Goal: Task Accomplishment & Management: Use online tool/utility

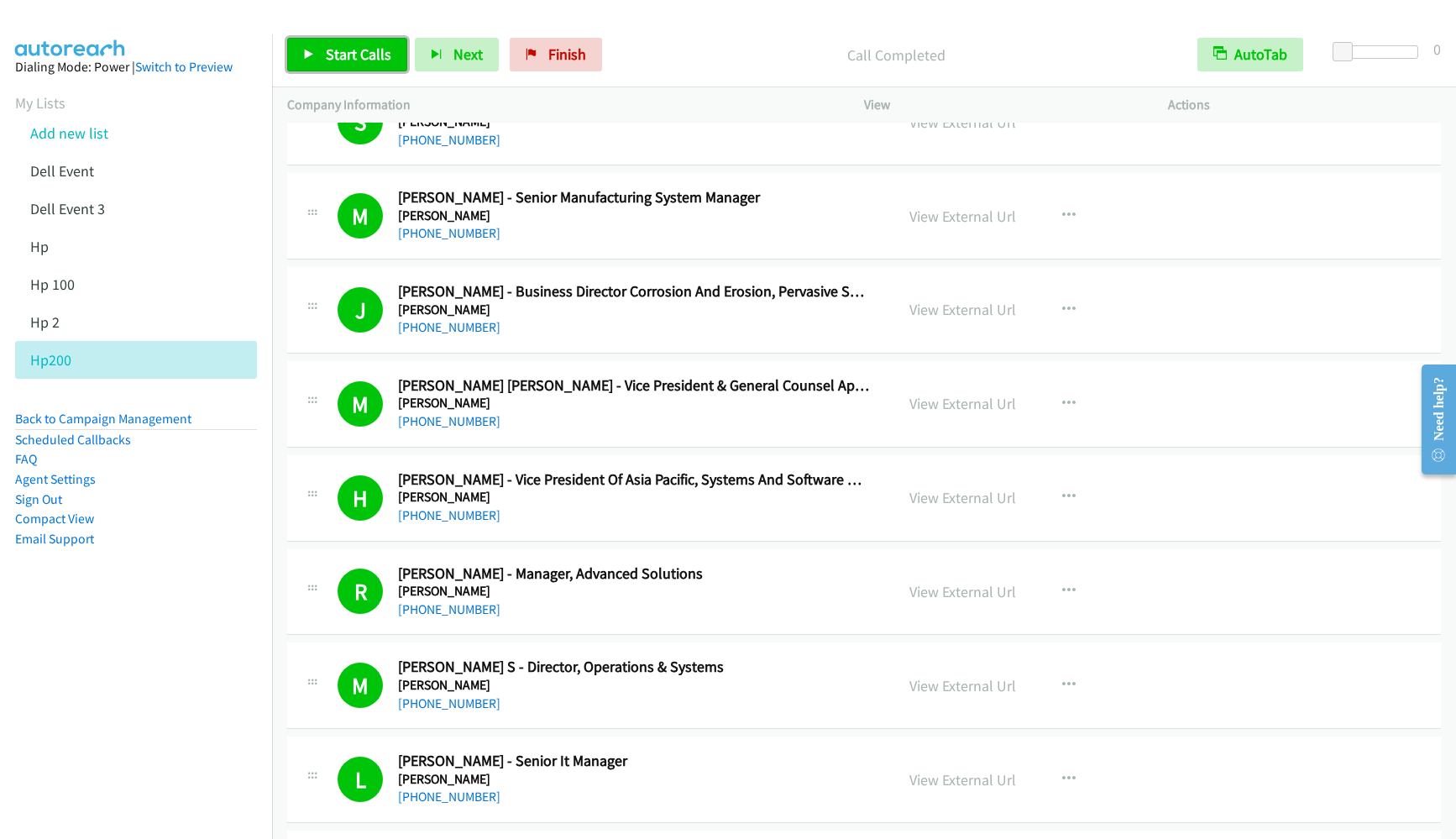
click at [340, 66] on link "Start Calls" at bounding box center [347, 55] width 120 height 33
click at [167, 287] on li "Hp 100" at bounding box center [151, 284] width 273 height 38
click at [119, 420] on link "Back to Campaign Management" at bounding box center [103, 418] width 176 height 16
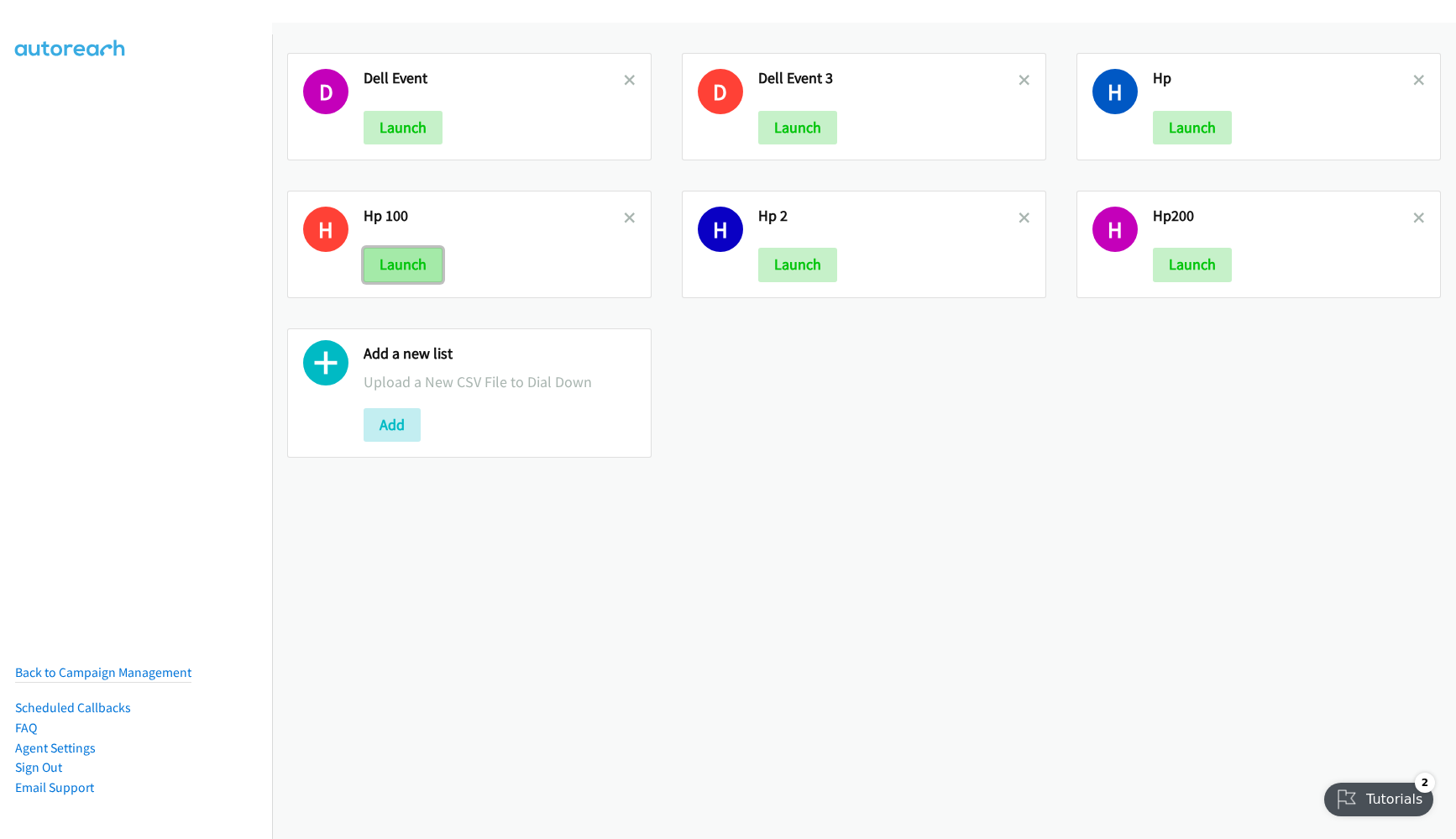
click at [393, 270] on button "Launch" at bounding box center [403, 264] width 79 height 33
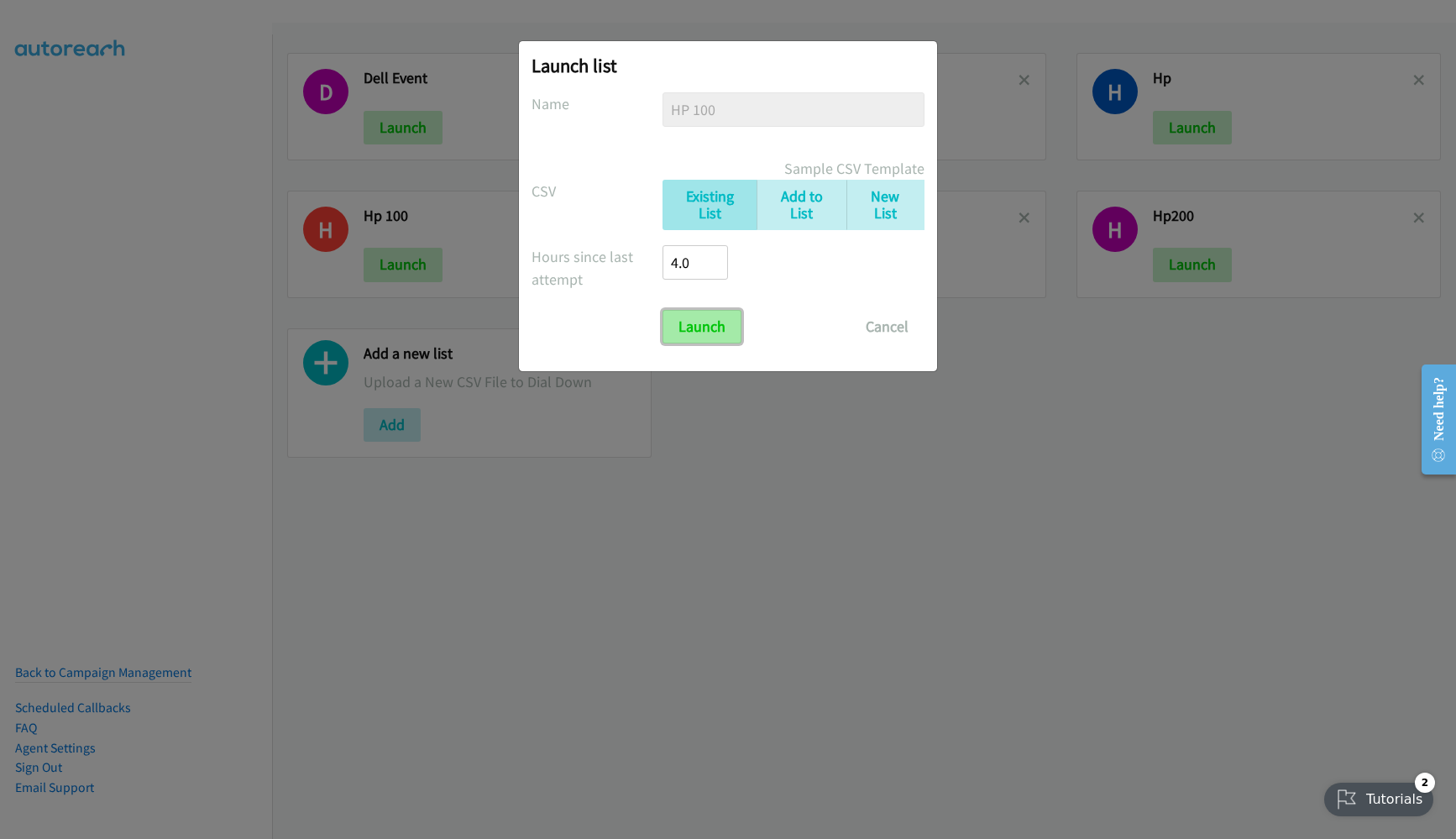
click at [706, 336] on input "Launch" at bounding box center [701, 326] width 79 height 33
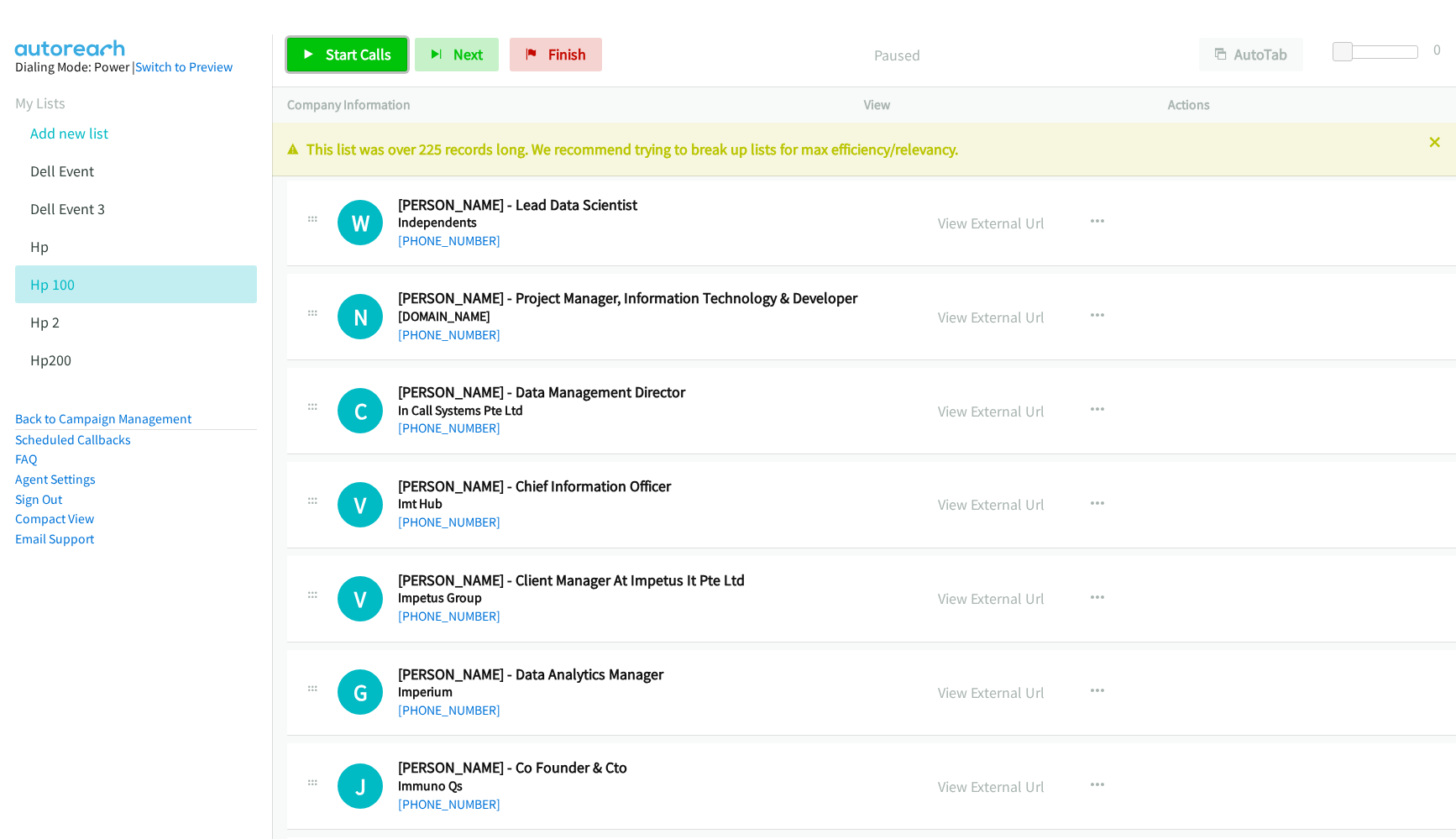
click at [318, 60] on link "Start Calls" at bounding box center [347, 55] width 120 height 33
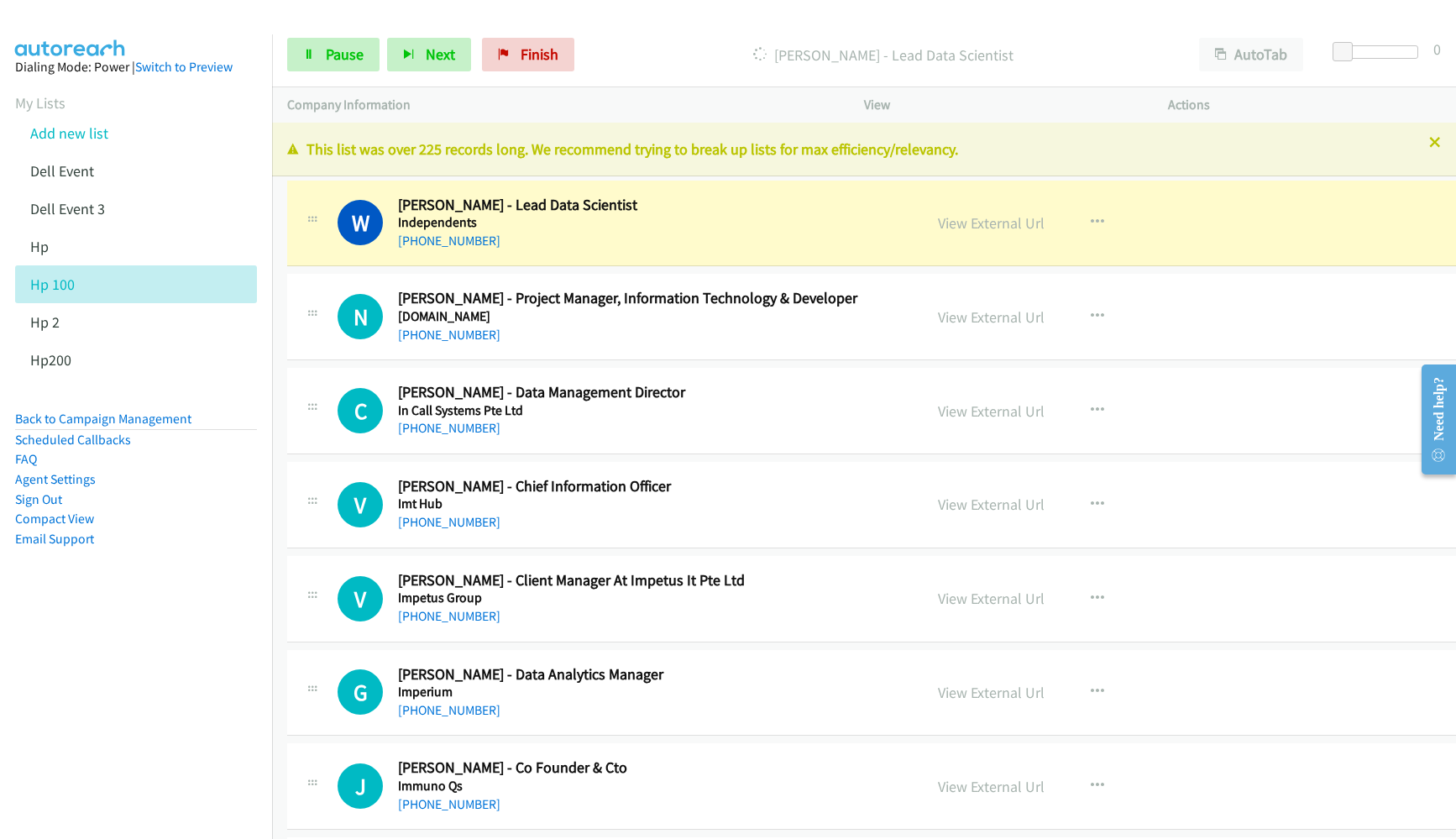
click at [170, 745] on nav "Dialing Mode: Power | Switch to Preview My Lists Add new list Dell Event Dell E…" at bounding box center [136, 454] width 273 height 839
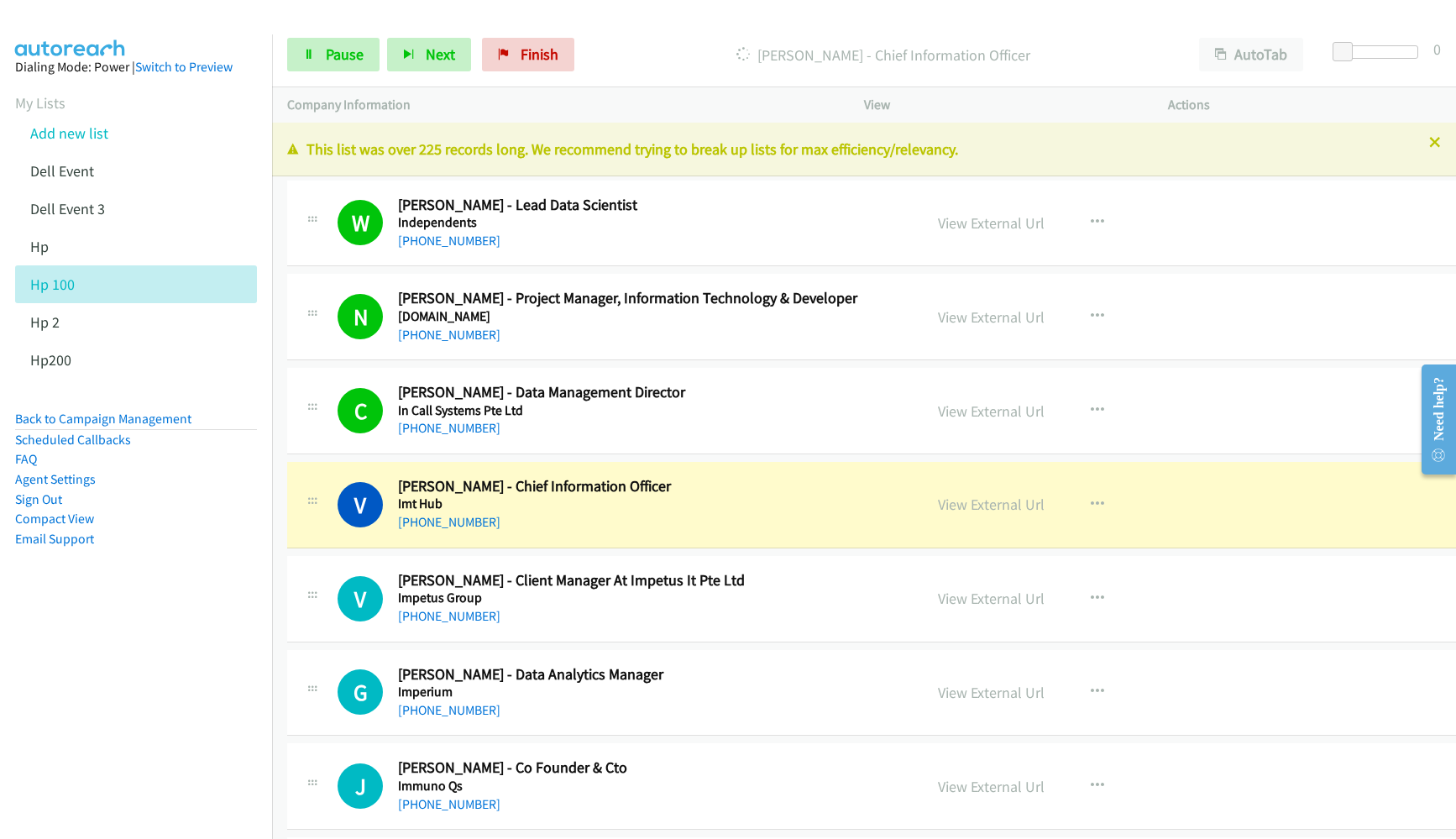
click at [197, 704] on nav "Dialing Mode: Power | Switch to Preview My Lists Add new list Dell Event Dell E…" at bounding box center [136, 454] width 273 height 839
click at [1257, 49] on button "AutoTab" at bounding box center [1251, 55] width 104 height 33
click at [939, 503] on link "View External Url" at bounding box center [990, 504] width 106 height 19
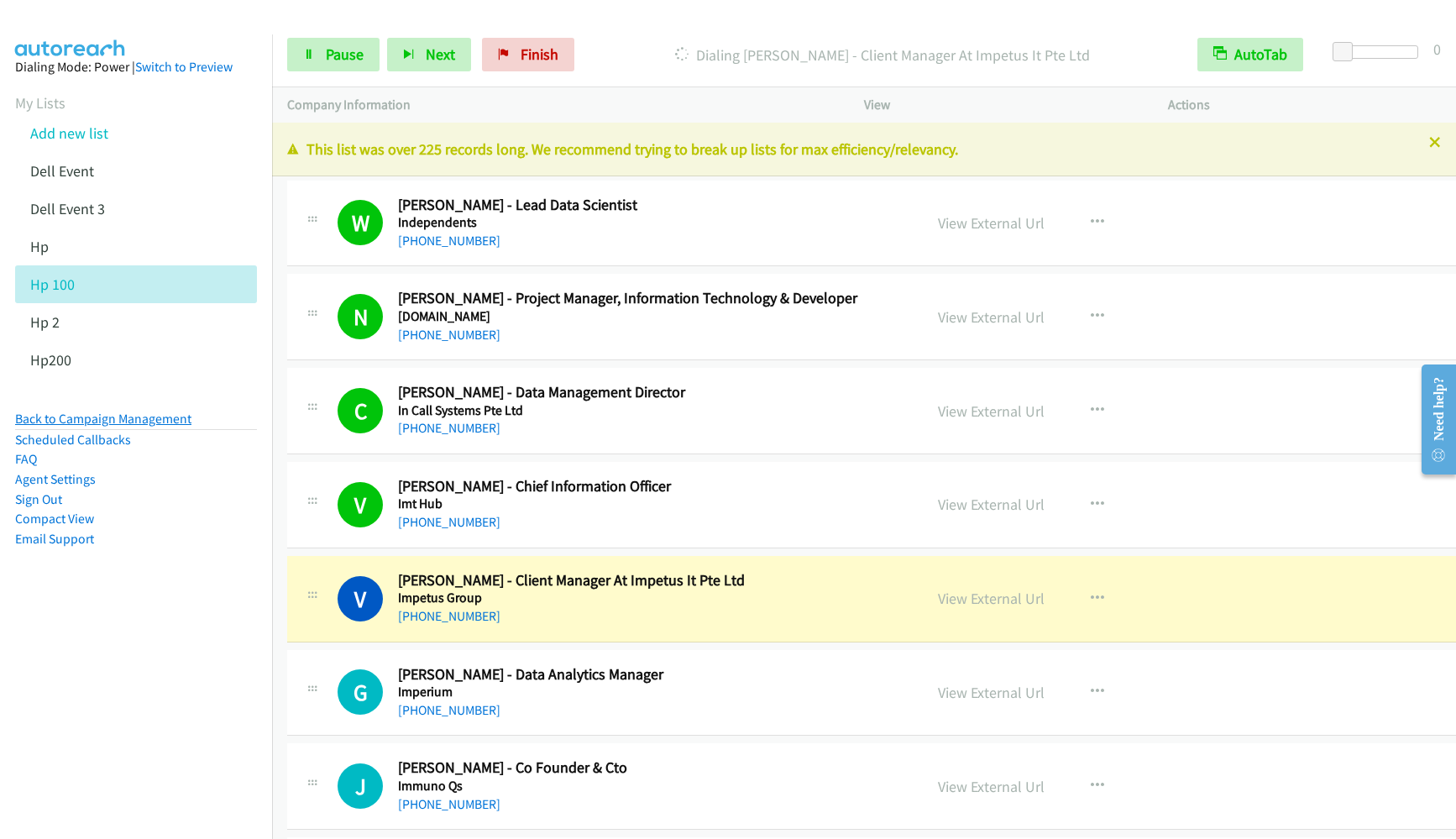
click at [90, 420] on link "Back to Campaign Management" at bounding box center [103, 418] width 176 height 16
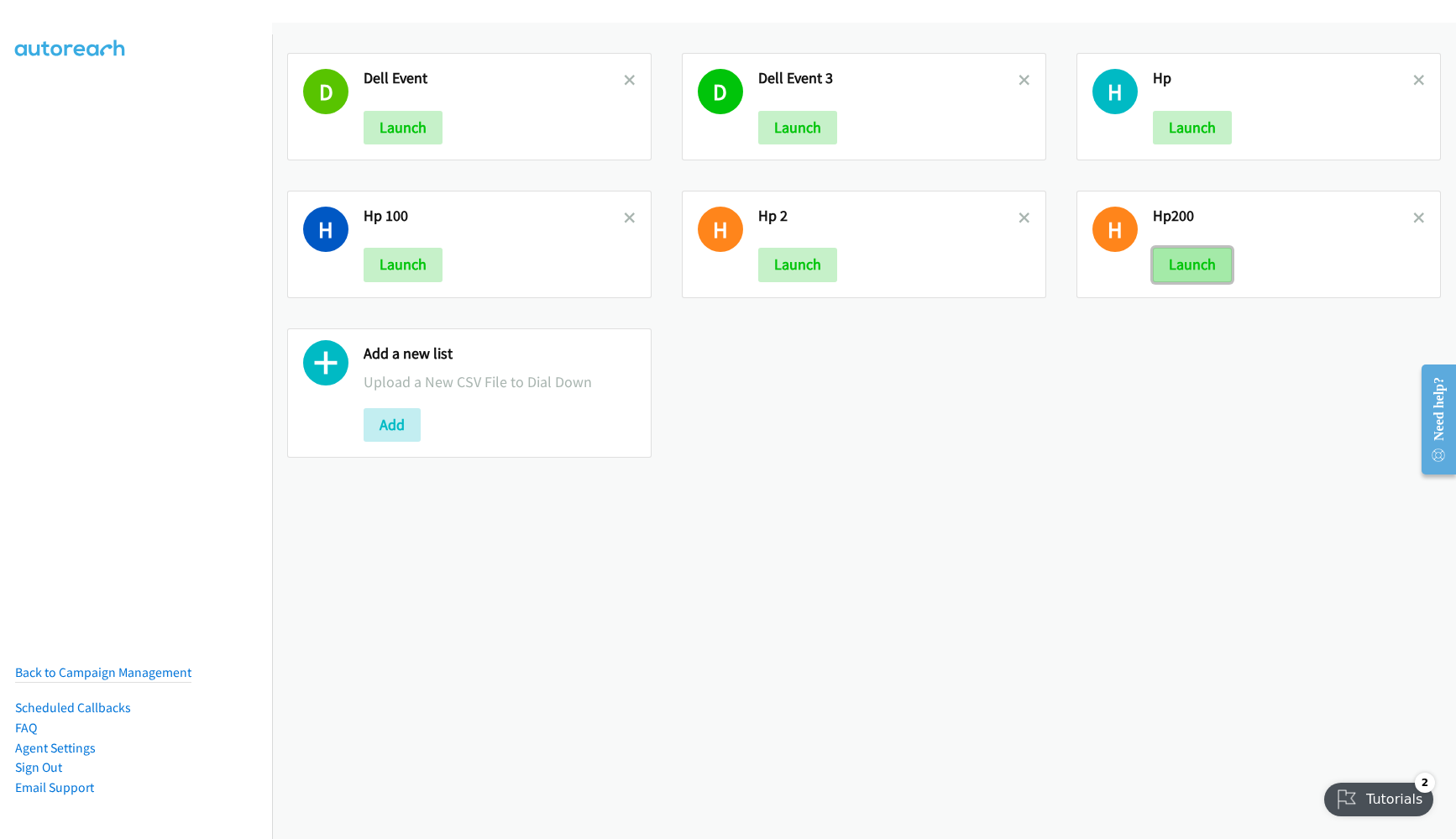
click at [1188, 248] on button "Launch" at bounding box center [1192, 264] width 79 height 33
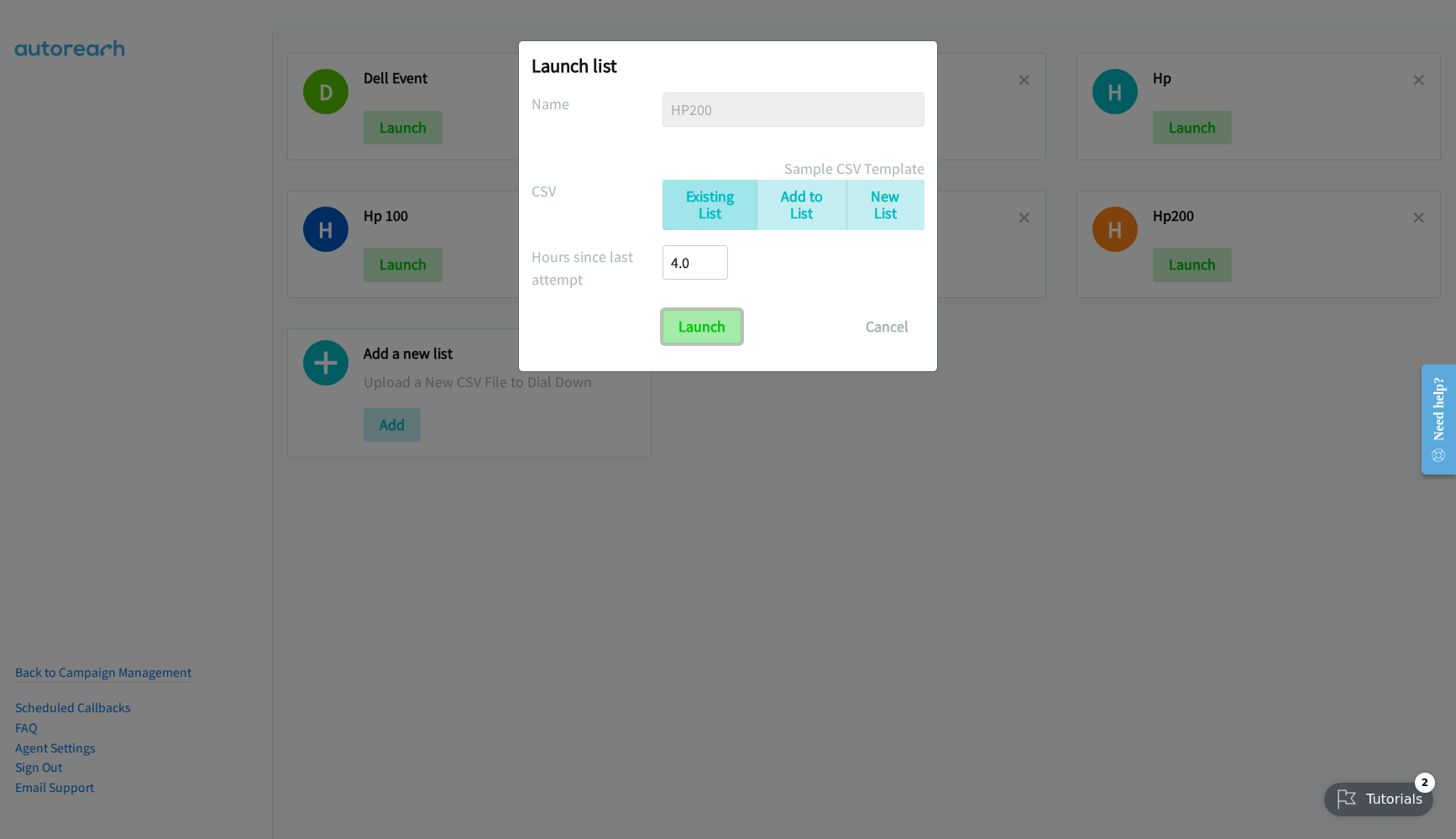
click at [691, 334] on input "Launch" at bounding box center [701, 326] width 79 height 33
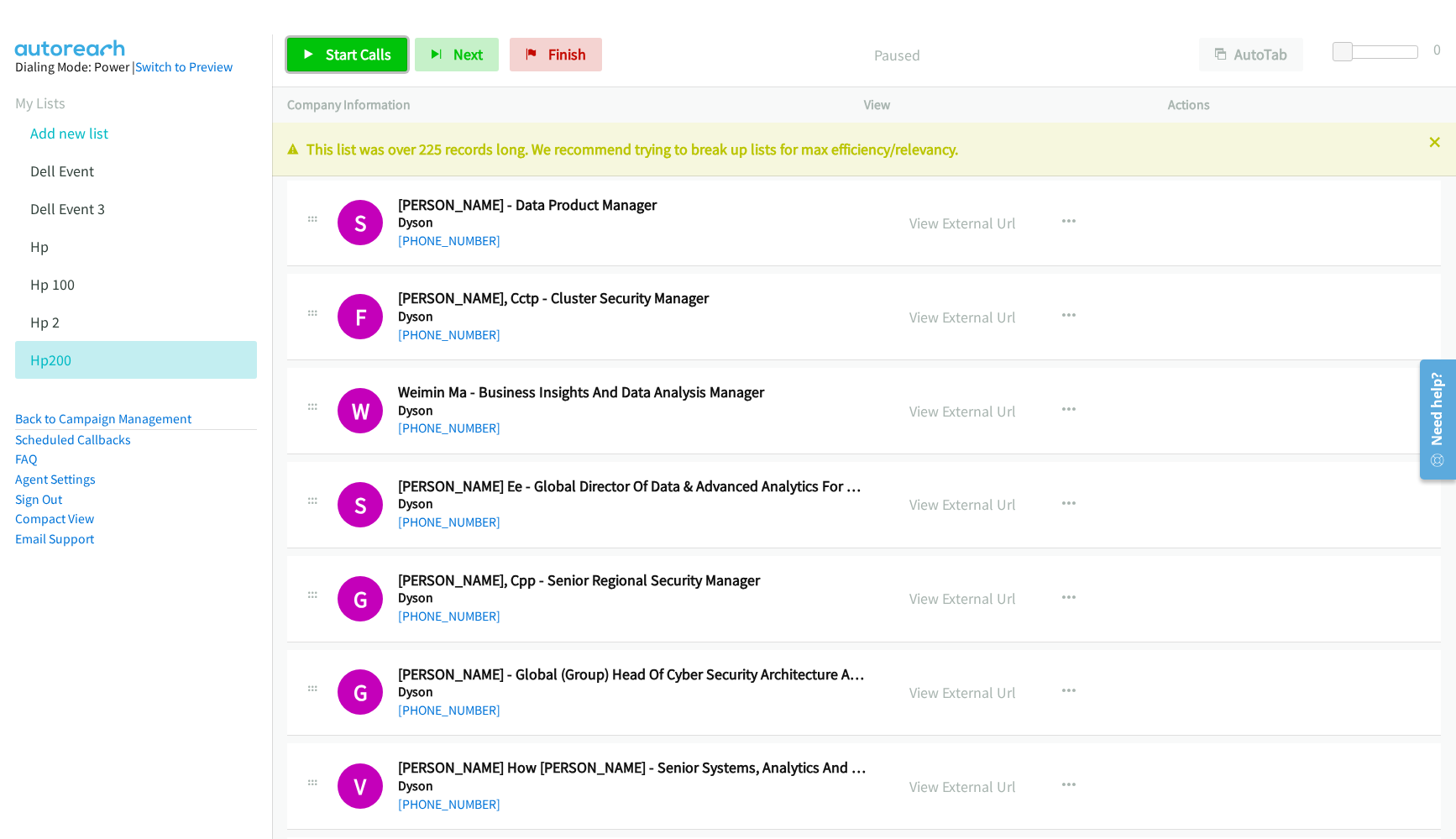
click at [301, 51] on link "Start Calls" at bounding box center [347, 55] width 120 height 33
click at [166, 675] on nav "Dialing Mode: Power | Switch to Preview My Lists Add new list Dell Event Dell E…" at bounding box center [136, 454] width 273 height 839
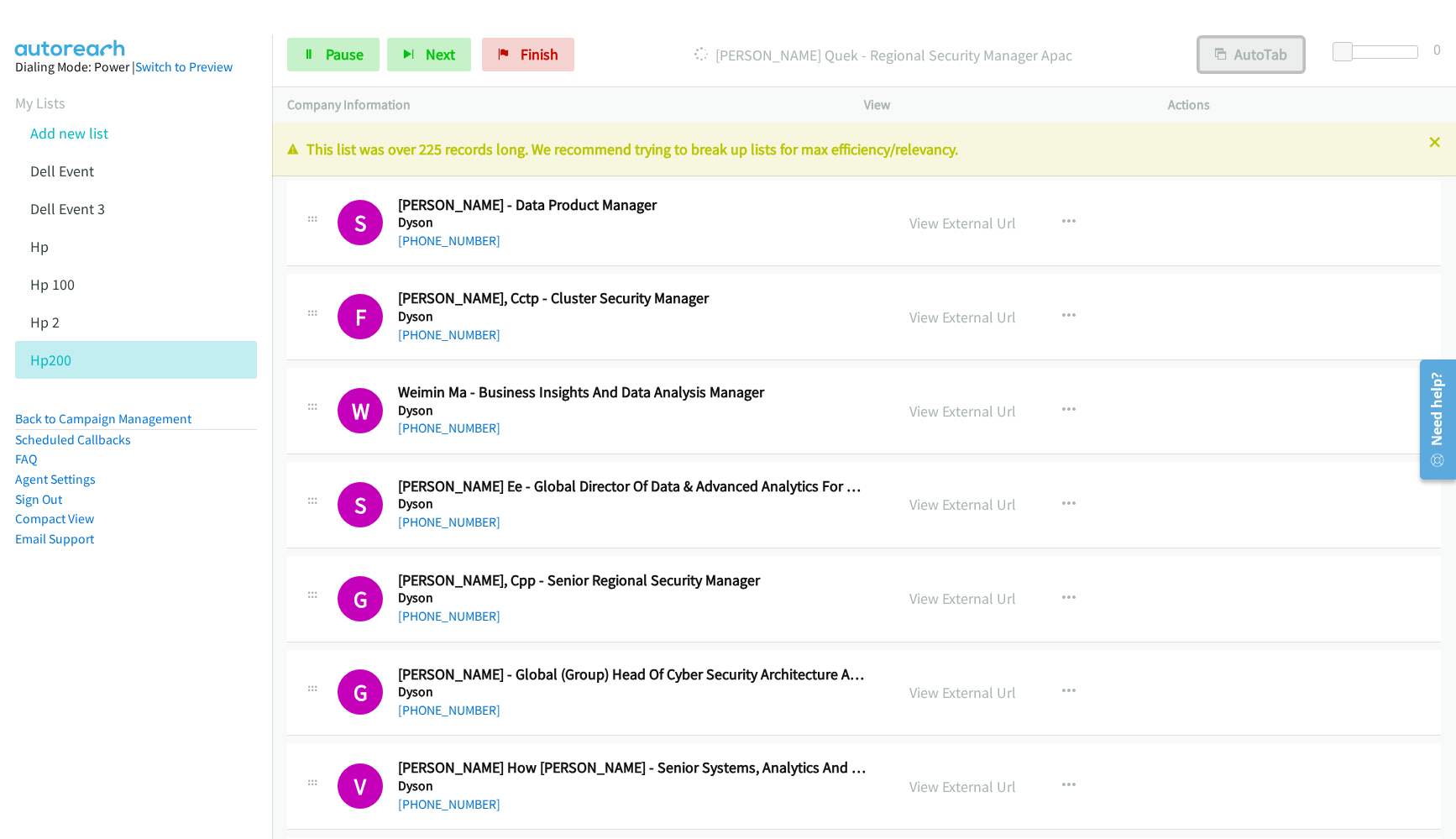
click at [1232, 65] on button "AutoTab" at bounding box center [1251, 55] width 104 height 33
click at [963, 224] on link "View External Url" at bounding box center [962, 223] width 106 height 19
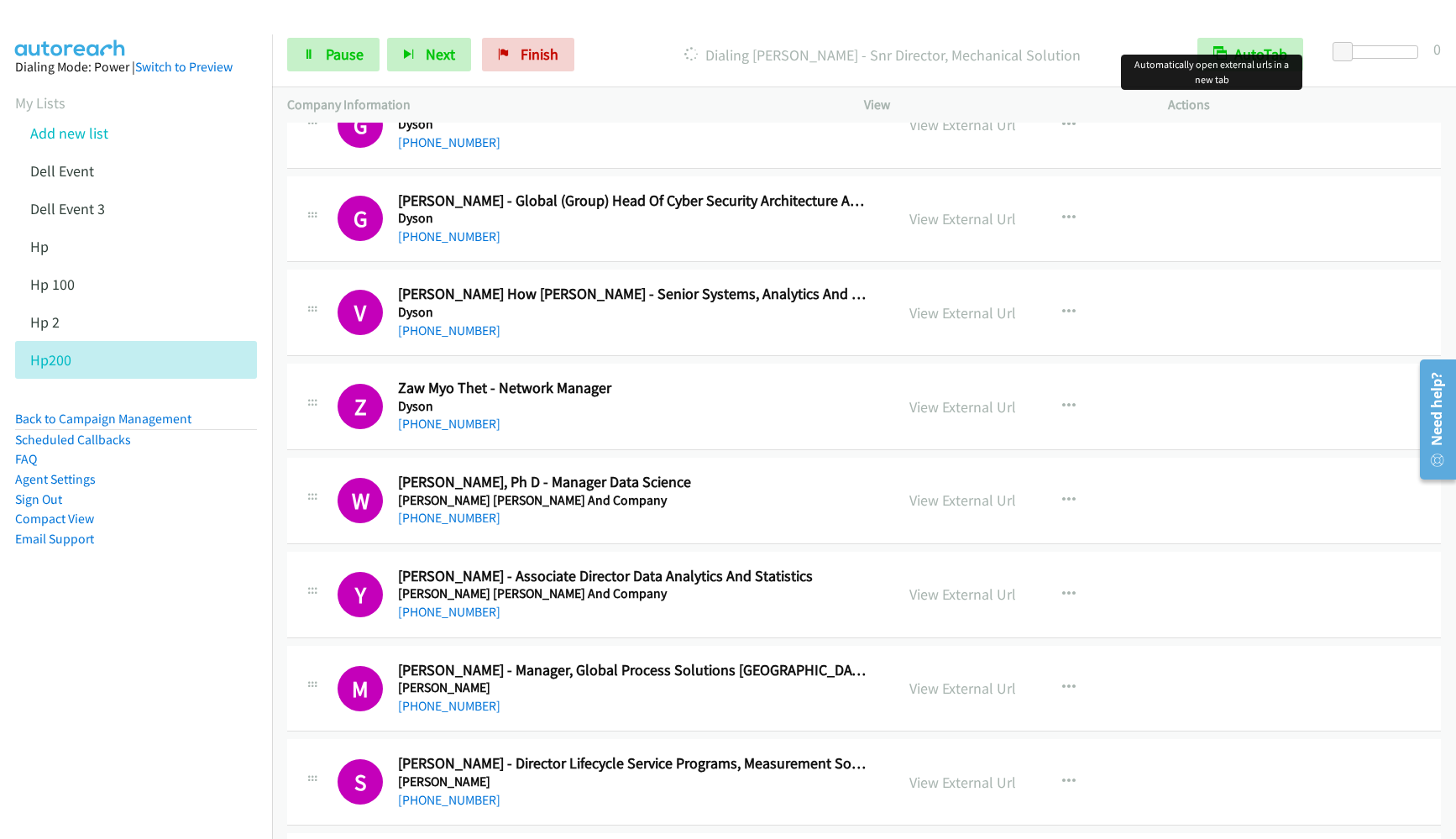
scroll to position [756, 0]
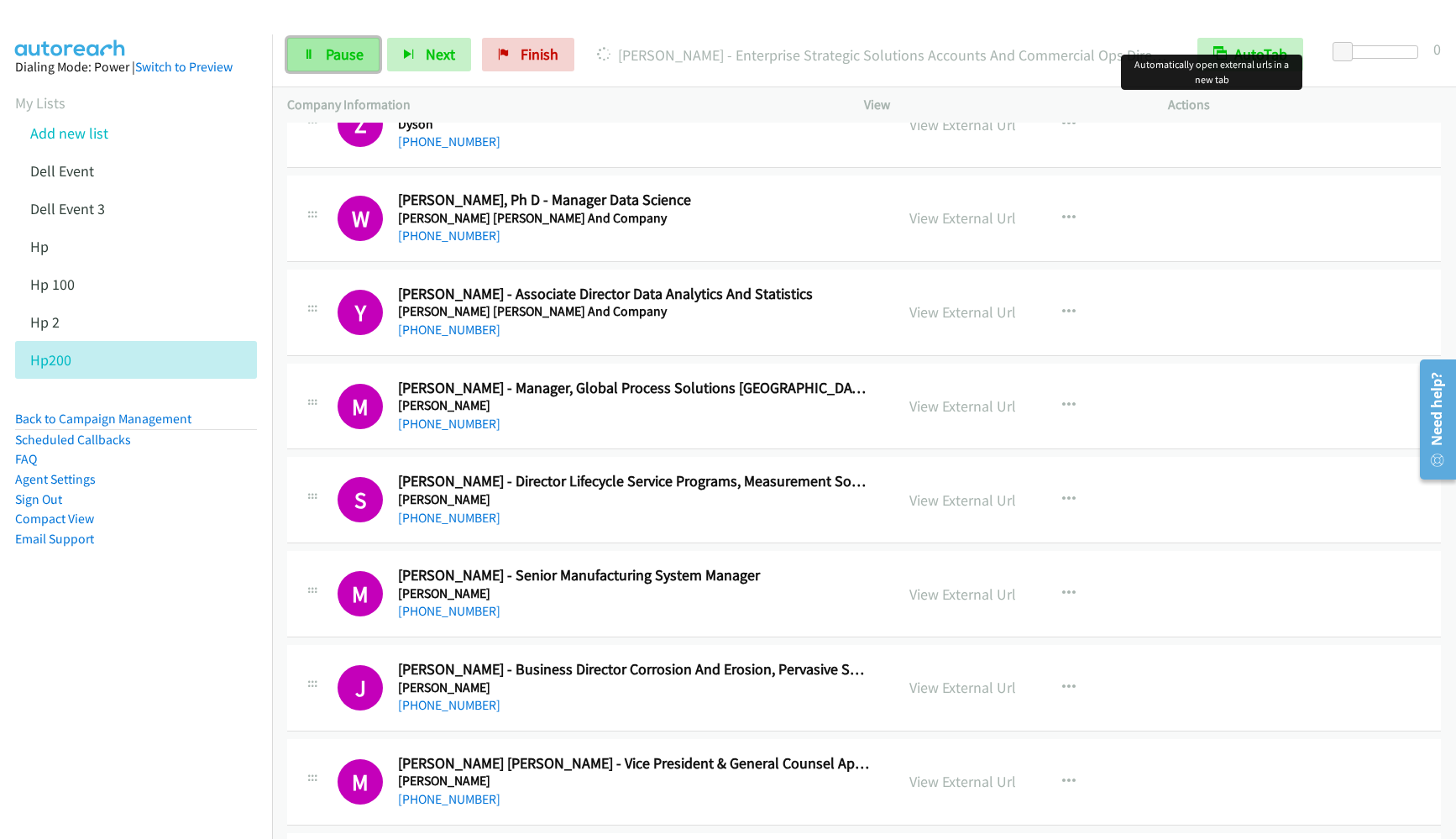
click at [316, 58] on link "Pause" at bounding box center [334, 55] width 92 height 33
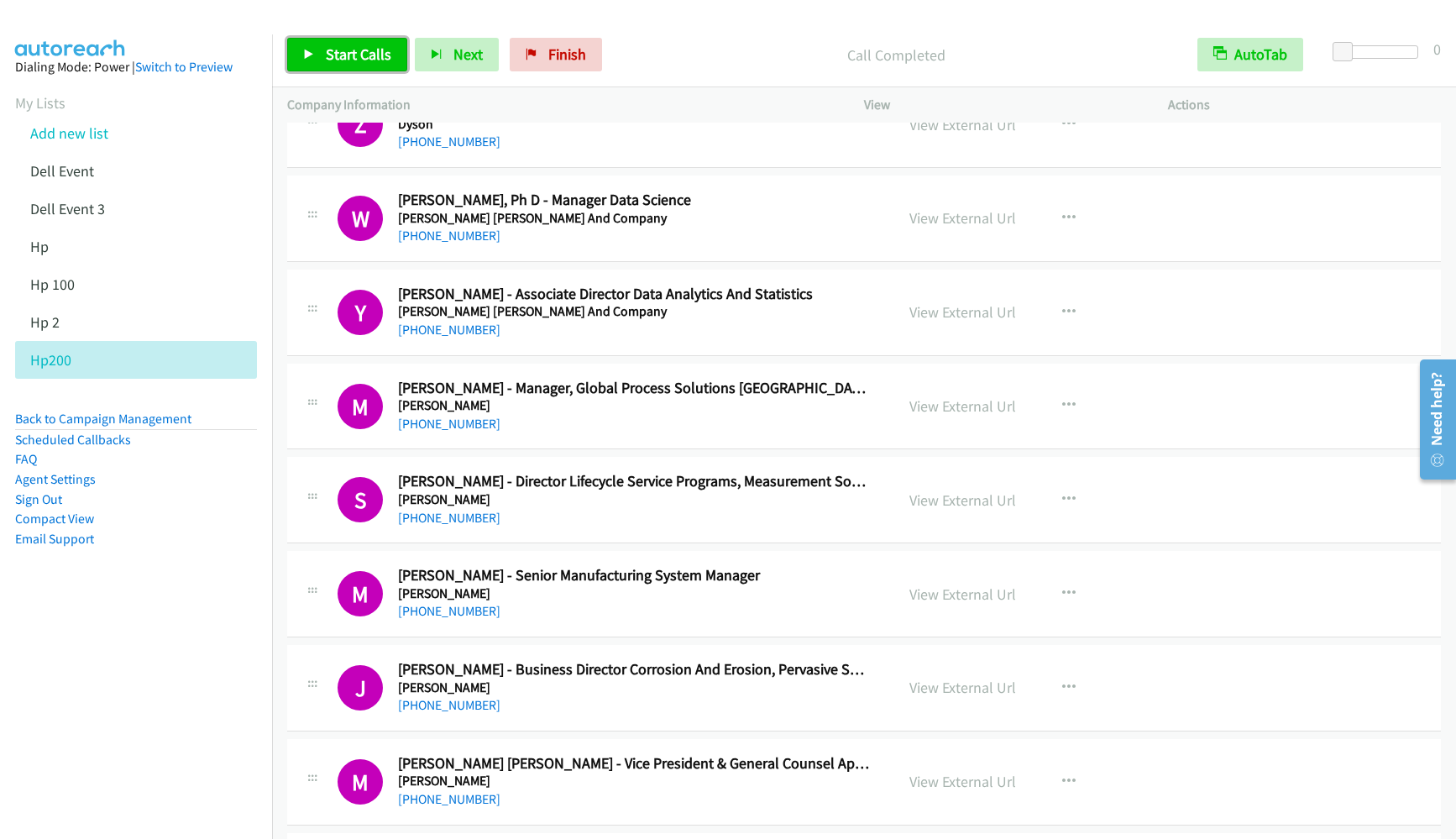
click at [322, 42] on link "Start Calls" at bounding box center [347, 55] width 120 height 33
click at [336, 59] on span "Pause" at bounding box center [345, 54] width 38 height 19
click at [327, 42] on link "Start Calls" at bounding box center [347, 55] width 120 height 33
click at [344, 65] on link "Pause" at bounding box center [334, 55] width 92 height 33
click at [362, 56] on span "Start Calls" at bounding box center [358, 54] width 66 height 19
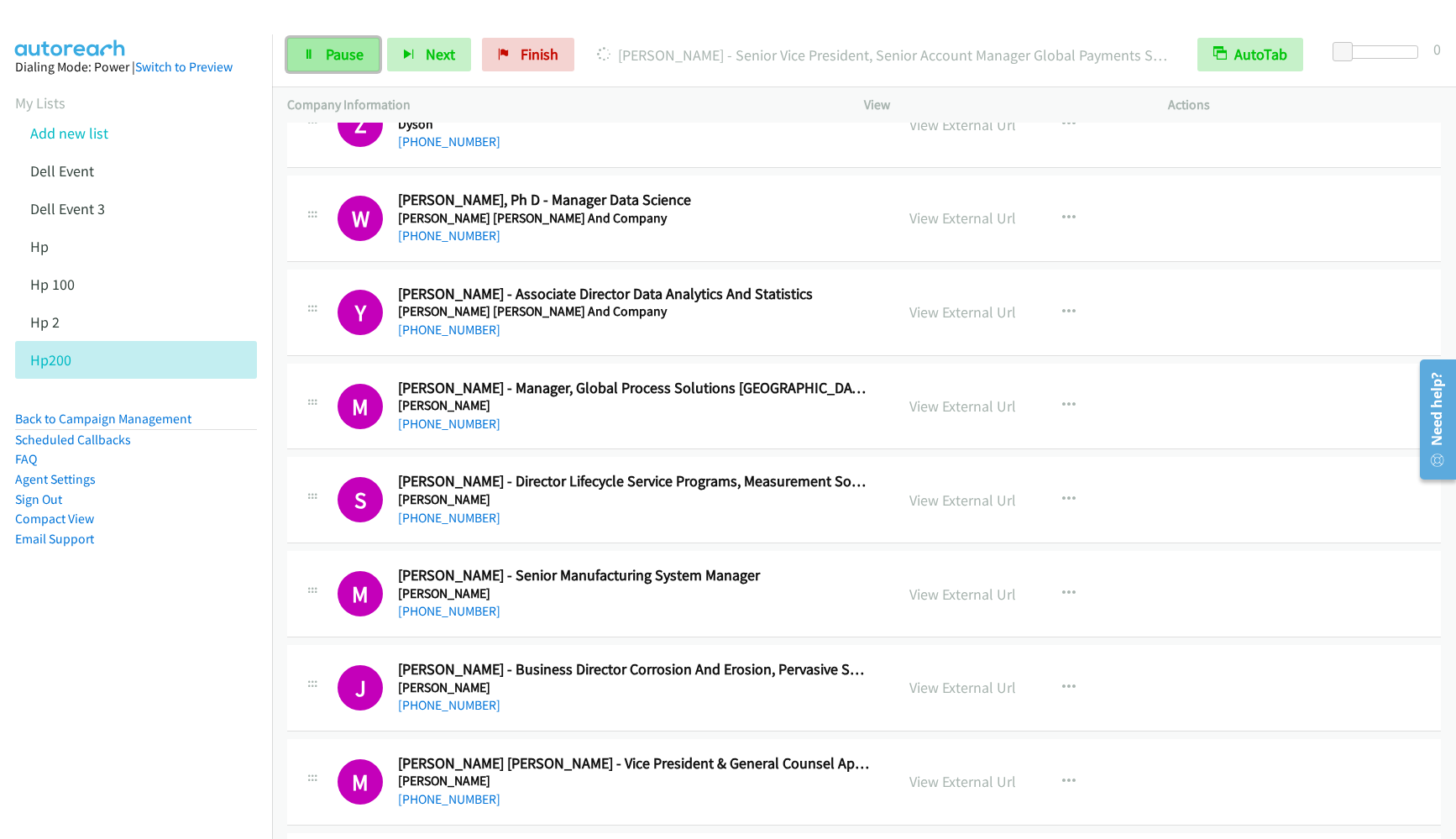
click at [335, 61] on span "Pause" at bounding box center [345, 54] width 38 height 19
click at [364, 67] on link "Start Calls" at bounding box center [347, 55] width 120 height 33
click at [342, 55] on span "Pause" at bounding box center [345, 54] width 38 height 19
click at [327, 49] on span "Start Calls" at bounding box center [358, 54] width 66 height 19
click at [115, 643] on nav "Dialing Mode: Power | Switch to Preview My Lists Add new list Dell Event Dell E…" at bounding box center [136, 454] width 273 height 839
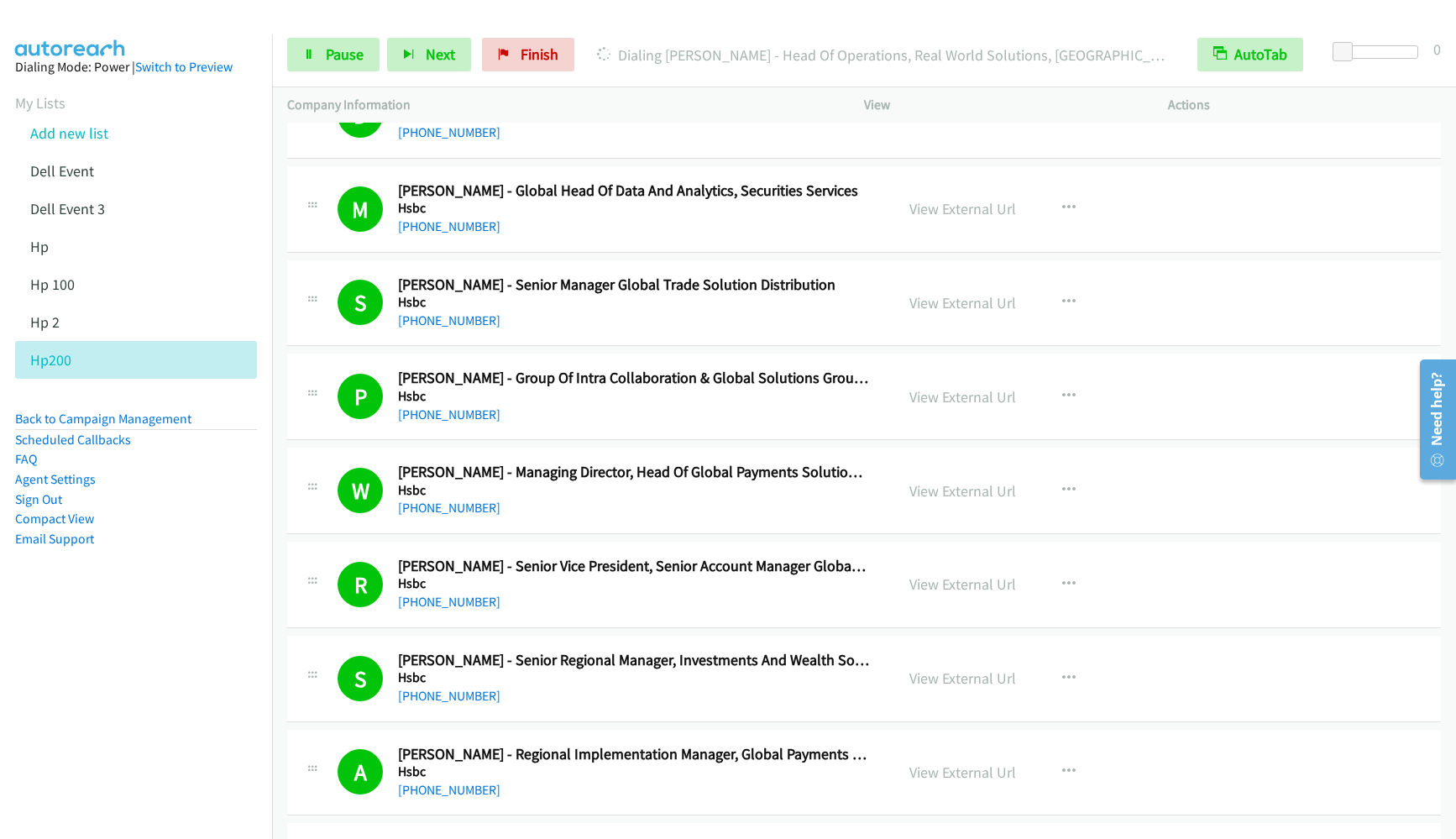
scroll to position [8063, 0]
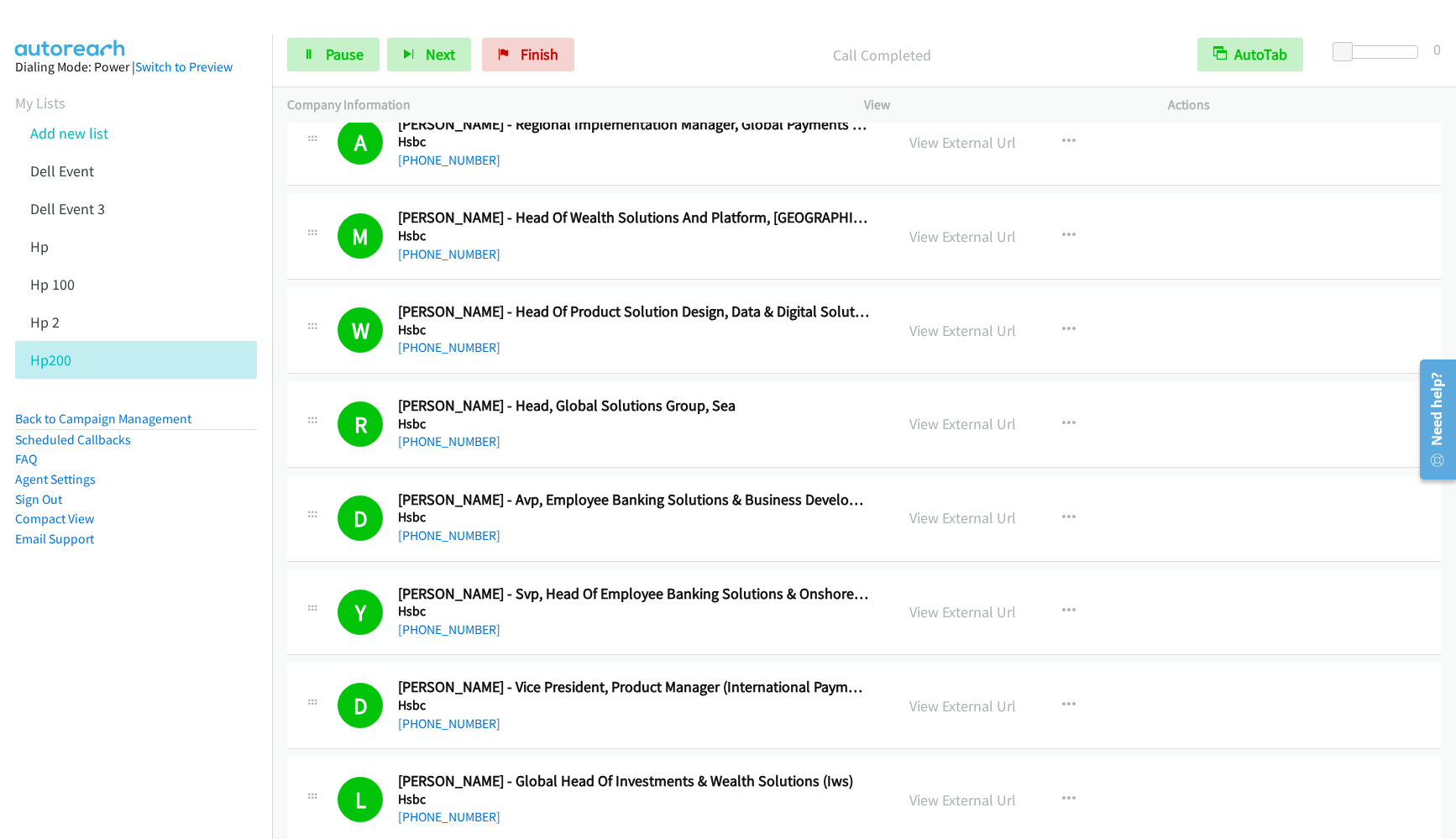
click at [148, 724] on nav "Dialing Mode: Power | Switch to Preview My Lists Add new list Dell Event Dell E…" at bounding box center [136, 454] width 273 height 839
click at [364, 67] on link "Pause" at bounding box center [334, 55] width 92 height 33
click at [363, 67] on link "Start Calls" at bounding box center [347, 55] width 120 height 33
